Goal: Transaction & Acquisition: Download file/media

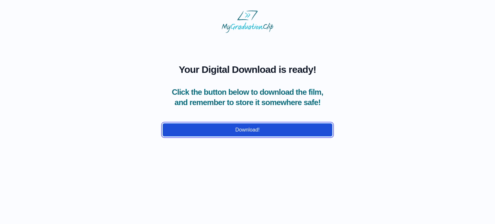
click at [245, 137] on button "Download!" at bounding box center [248, 130] width 170 height 14
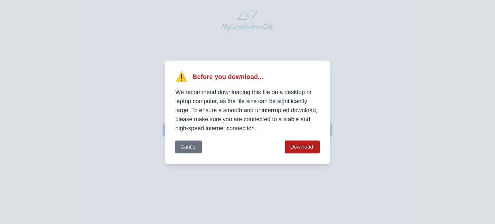
click at [291, 146] on button "Download!" at bounding box center [302, 147] width 35 height 13
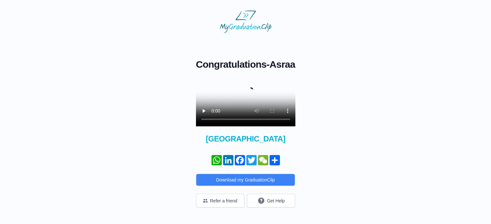
scroll to position [31, 0]
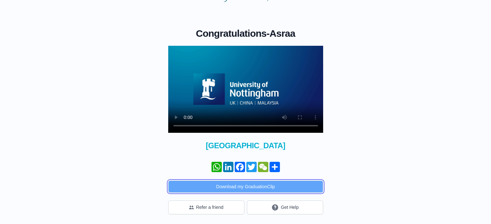
click at [271, 187] on button "Download my GraduationClip" at bounding box center [245, 187] width 155 height 12
